Goal: Check status: Check status

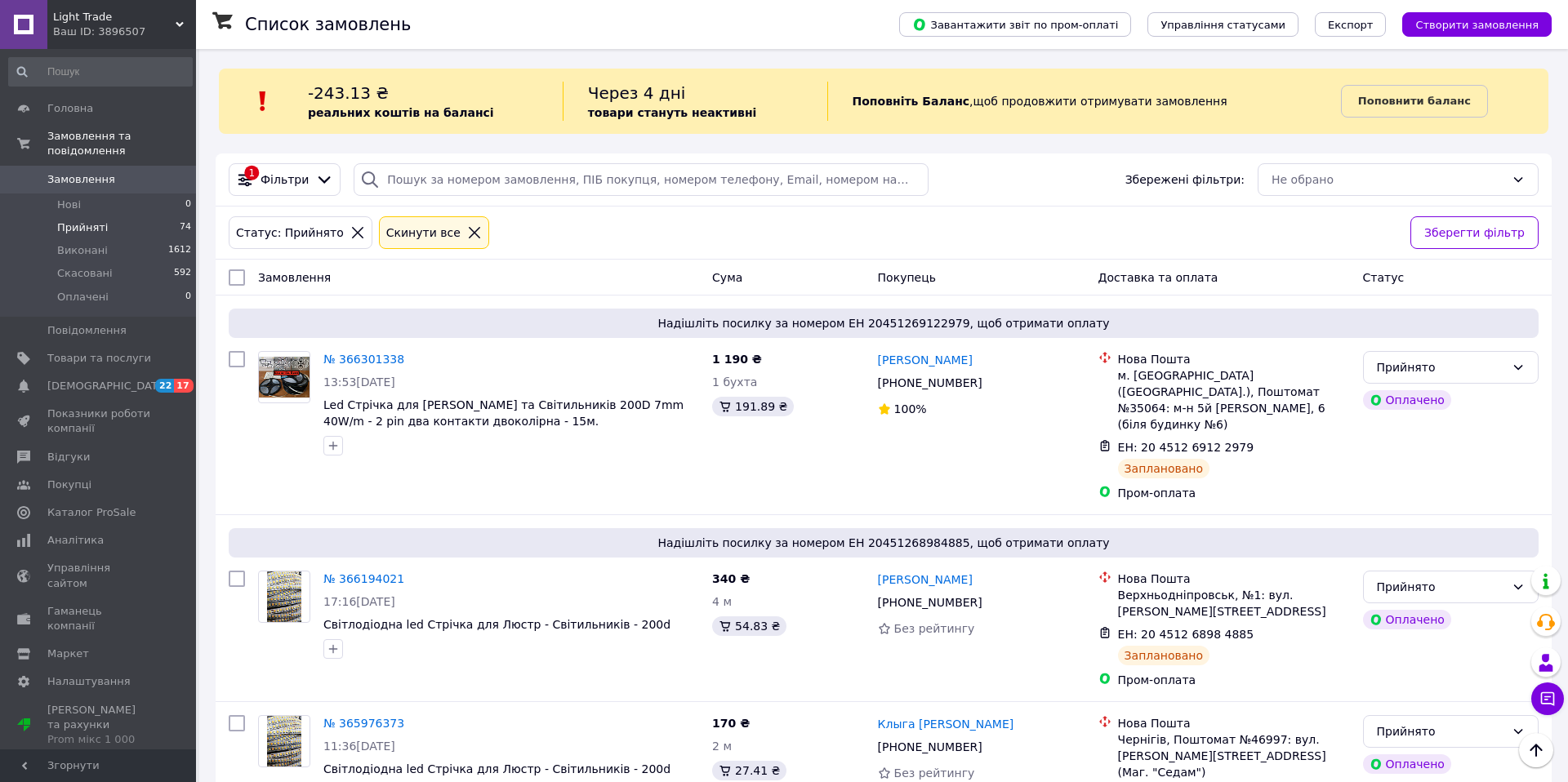
scroll to position [134, 0]
click at [93, 297] on span "Оплачені" at bounding box center [82, 297] width 52 height 14
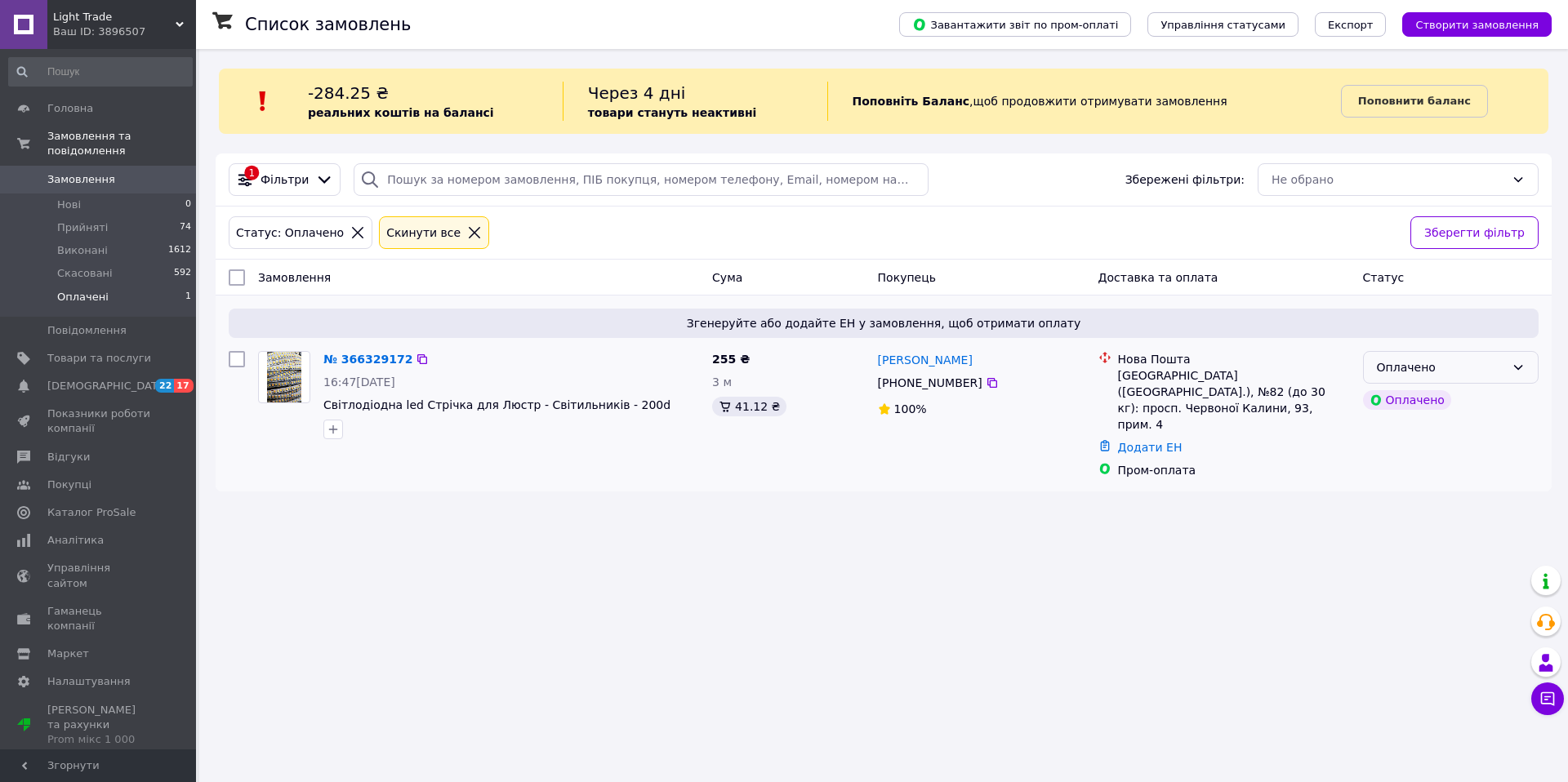
click at [1479, 362] on div "Оплачено" at bounding box center [1441, 367] width 128 height 18
click at [1430, 401] on li "Прийнято" at bounding box center [1451, 402] width 174 height 30
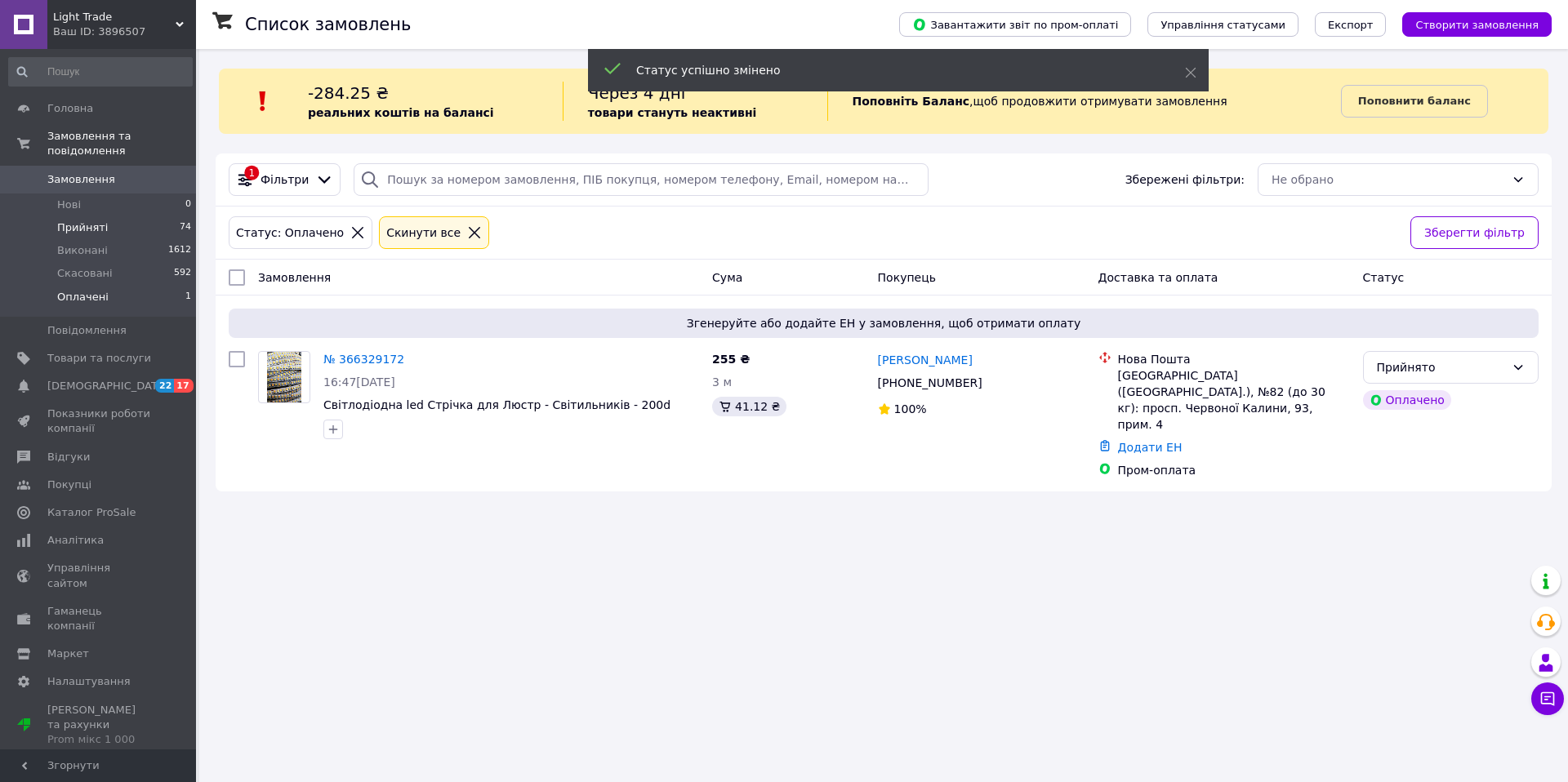
click at [89, 228] on span "Прийняті" at bounding box center [82, 227] width 51 height 14
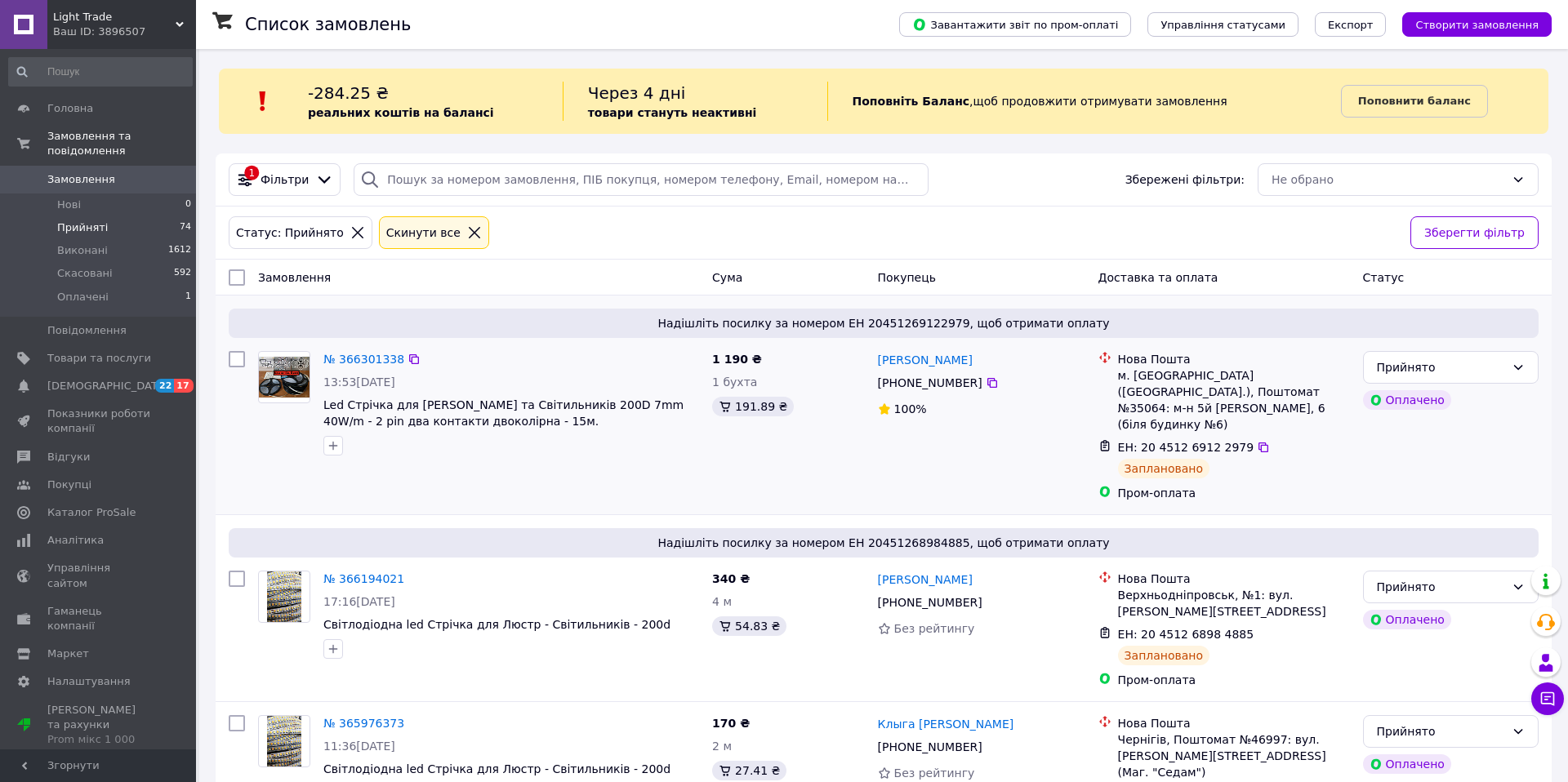
scroll to position [10, 0]
